Goal: Information Seeking & Learning: Find specific page/section

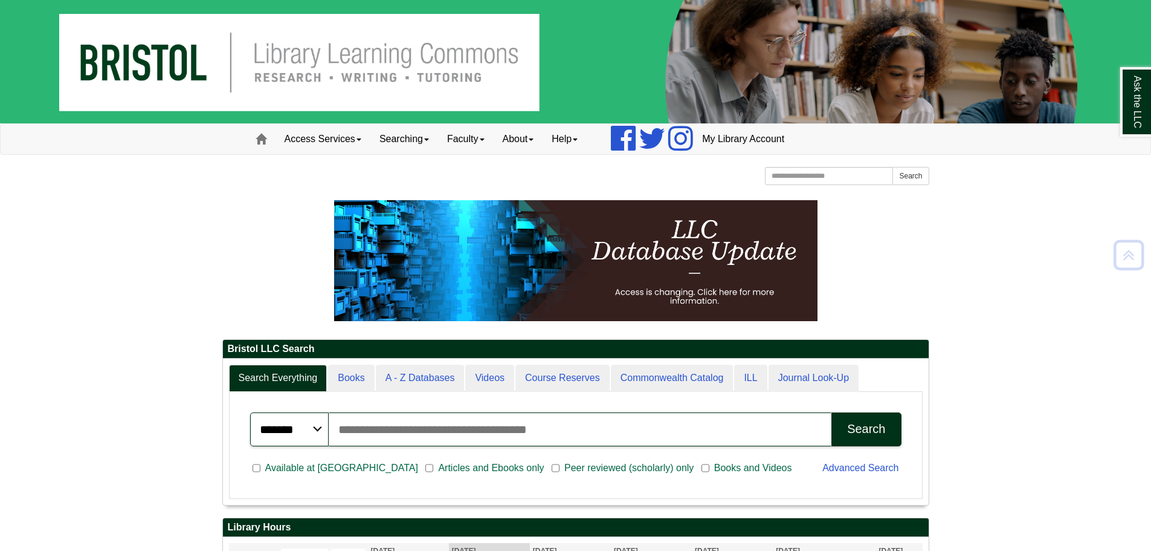
scroll to position [994, 0]
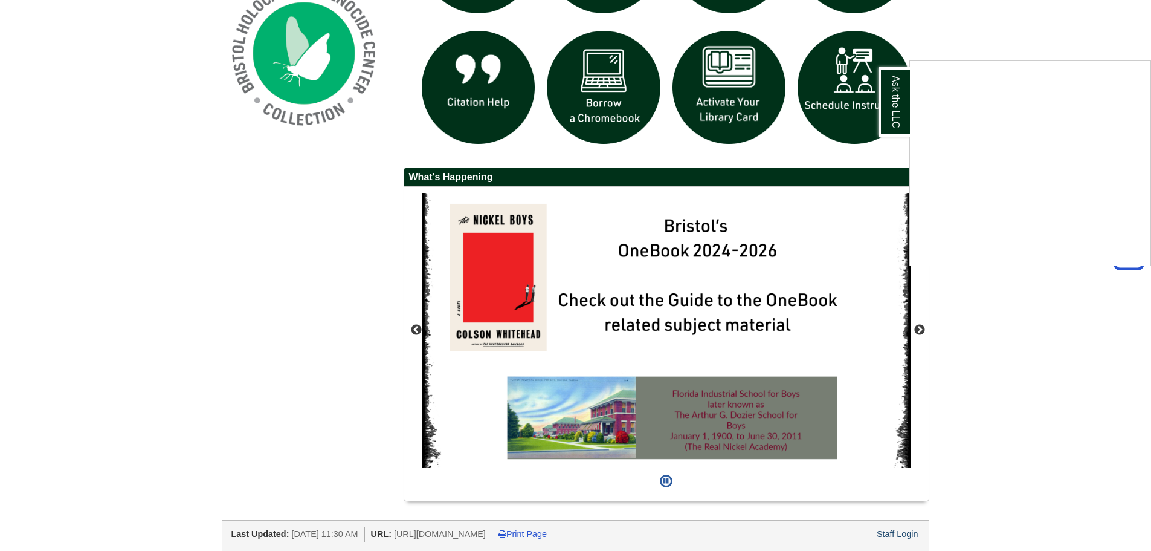
click at [979, 322] on div "Ask the LLC" at bounding box center [575, 275] width 1151 height 551
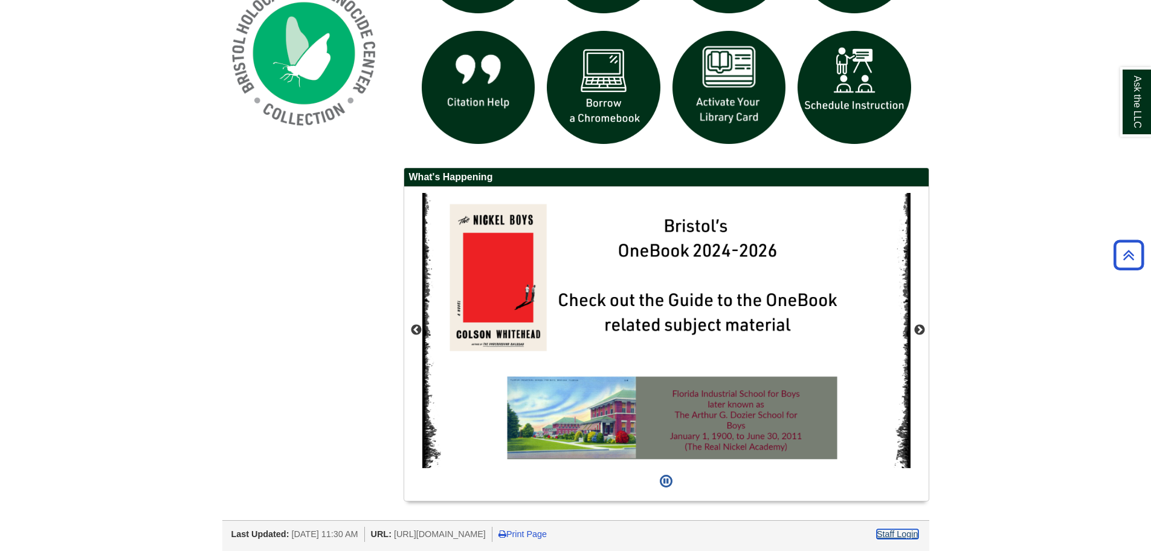
click at [892, 531] on link "Staff Login" at bounding box center [898, 534] width 42 height 10
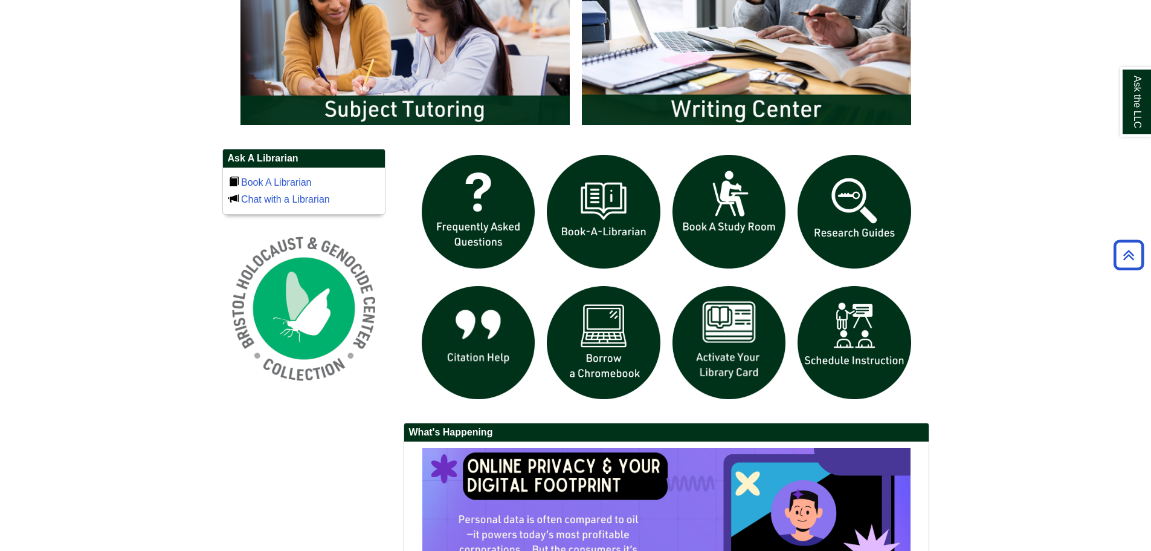
scroll to position [665, 0]
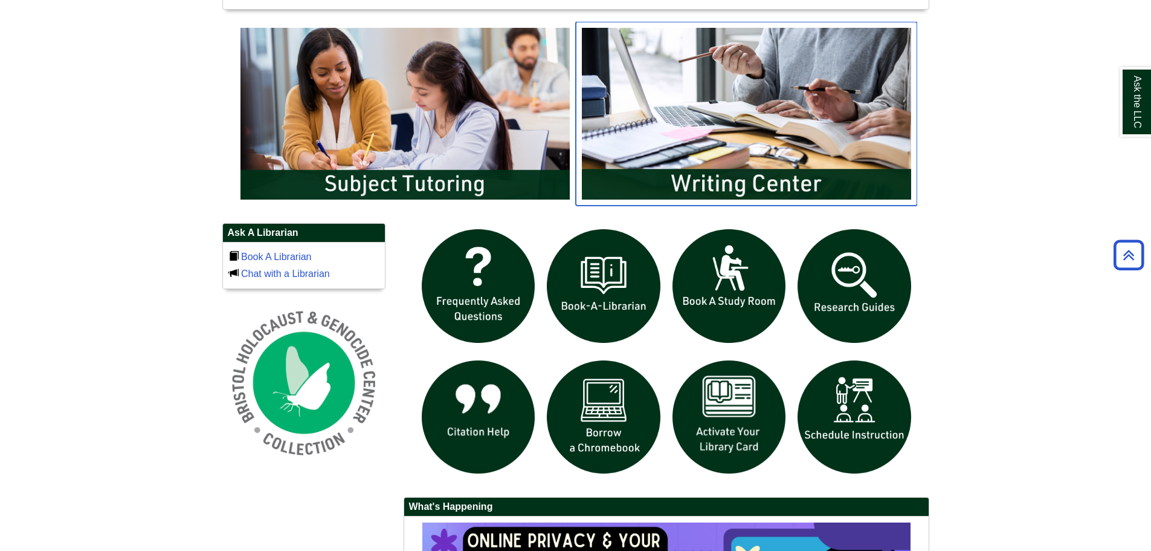
click at [817, 144] on img "slideshow" at bounding box center [747, 114] width 342 height 184
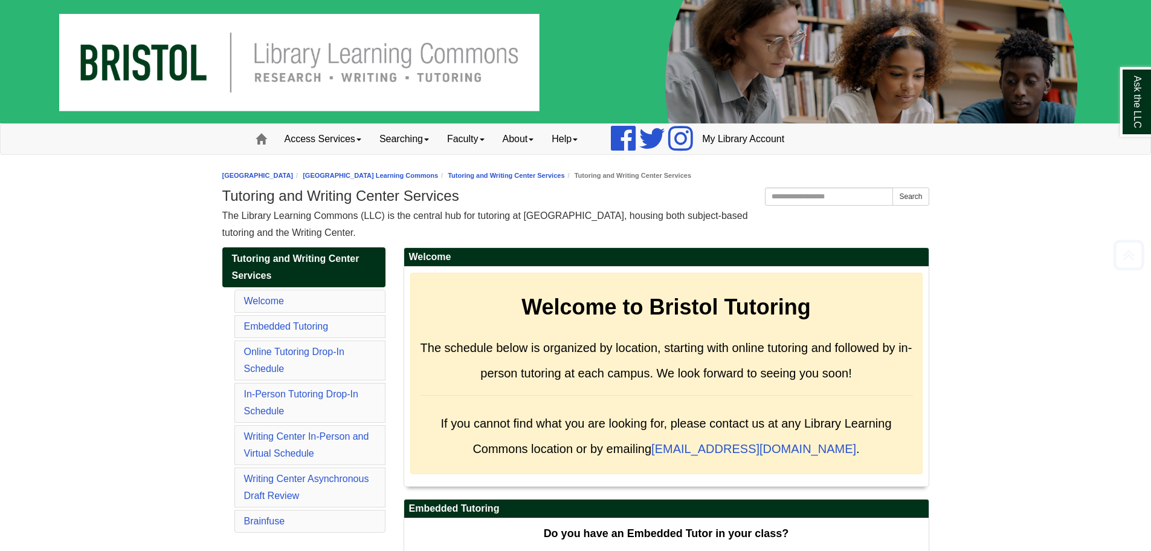
scroll to position [6186, 0]
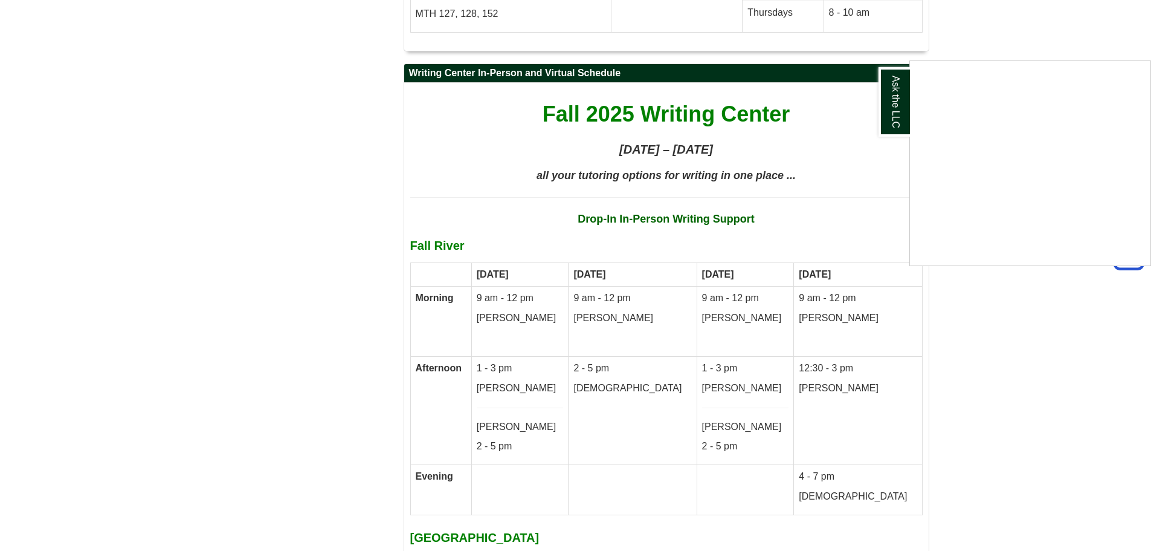
click at [1019, 280] on div "Ask the LLC" at bounding box center [575, 275] width 1151 height 551
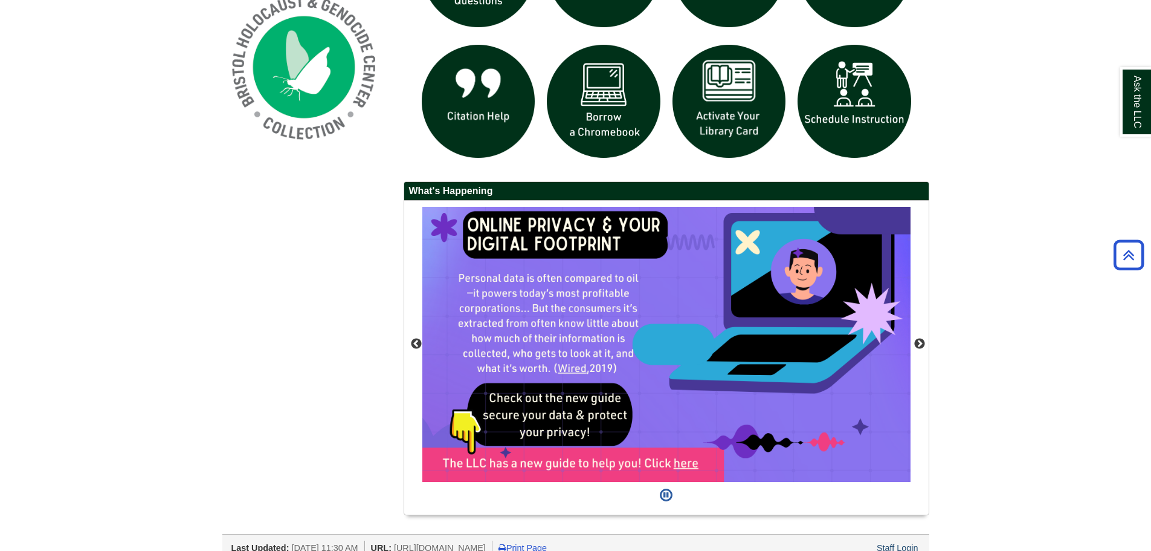
scroll to position [994, 0]
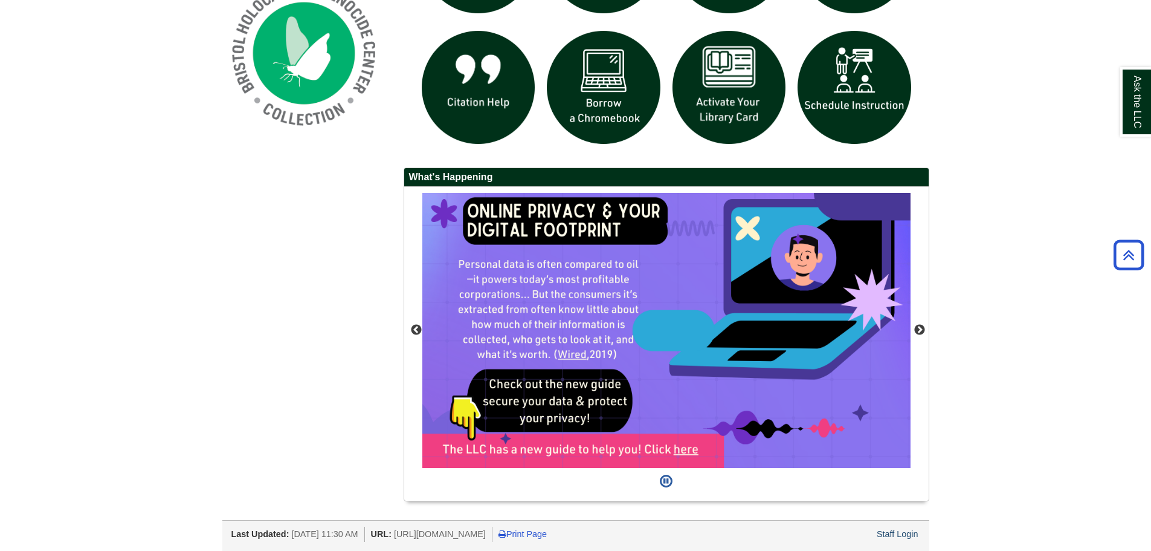
click at [890, 540] on div "Last Updated: Sep 10, 2025 11:30 AM URL: https://libguides.bristolcc.edu/home P…" at bounding box center [575, 535] width 707 height 31
click at [892, 534] on link "Staff Login" at bounding box center [898, 534] width 42 height 10
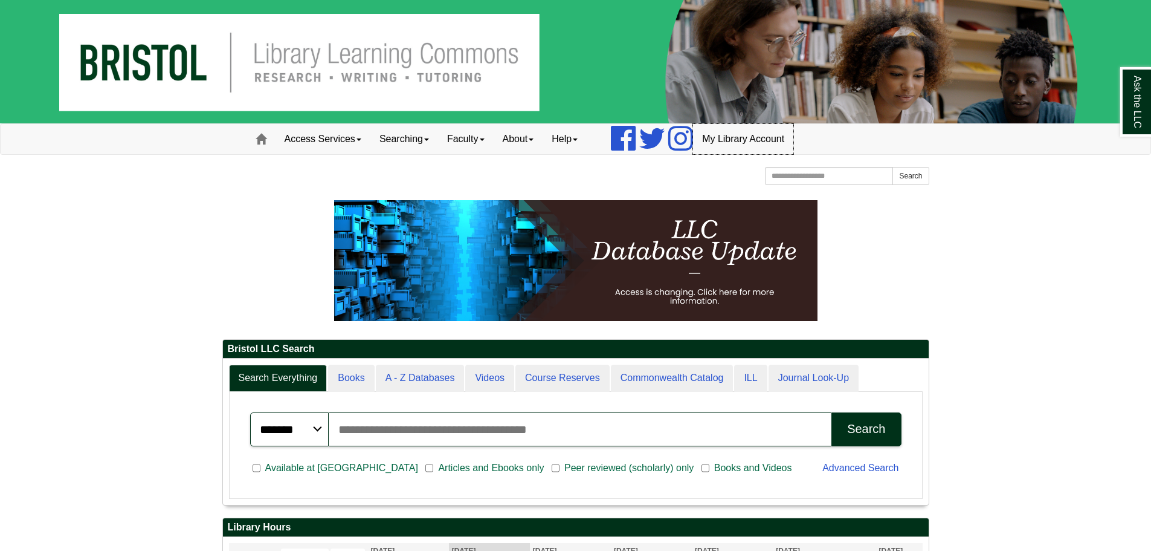
click at [794, 138] on link "My Library Account" at bounding box center [743, 139] width 100 height 30
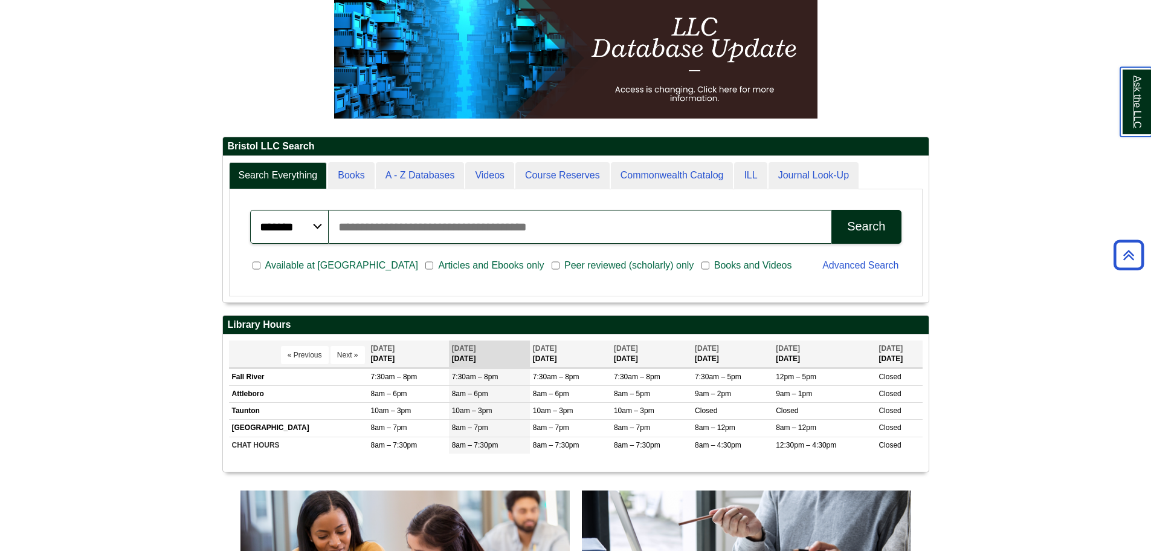
scroll to position [181, 0]
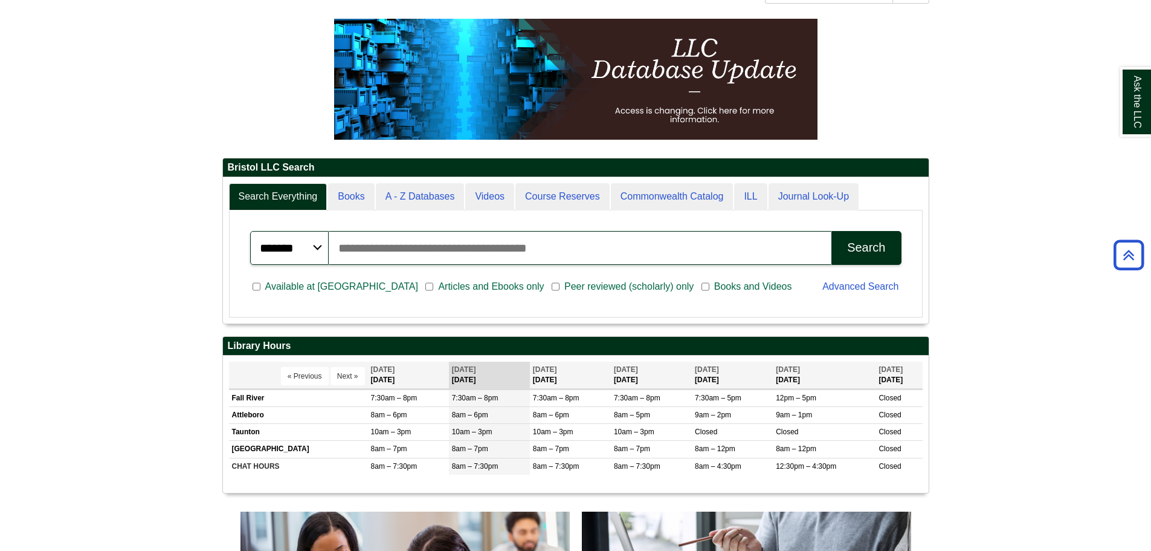
click at [389, 256] on input "Search articles, books, journals & more" at bounding box center [581, 248] width 504 height 34
type input "**********"
click at [902, 258] on div "**********" at bounding box center [576, 248] width 666 height 48
click at [897, 257] on button "Search" at bounding box center [867, 248] width 70 height 34
